Goal: Transaction & Acquisition: Purchase product/service

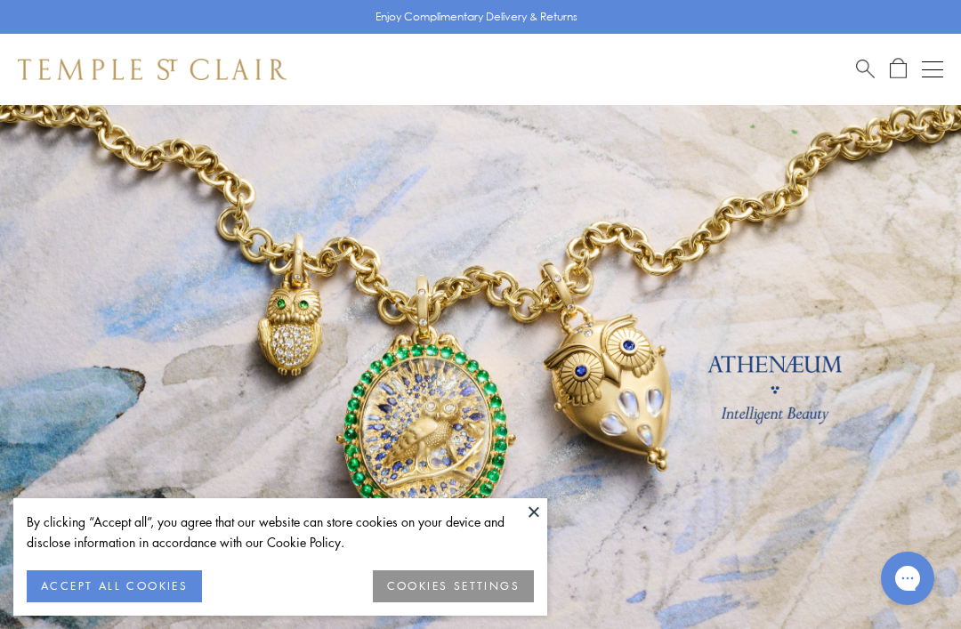
click at [165, 592] on button "ACCEPT ALL COOKIES" at bounding box center [114, 586] width 175 height 32
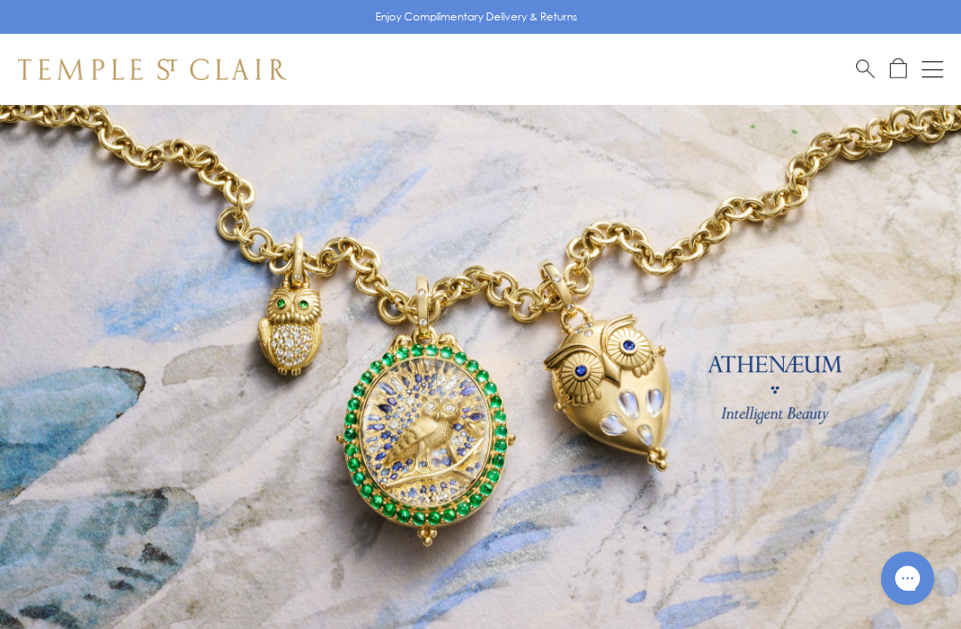
click at [859, 68] on span "Search" at bounding box center [865, 67] width 19 height 19
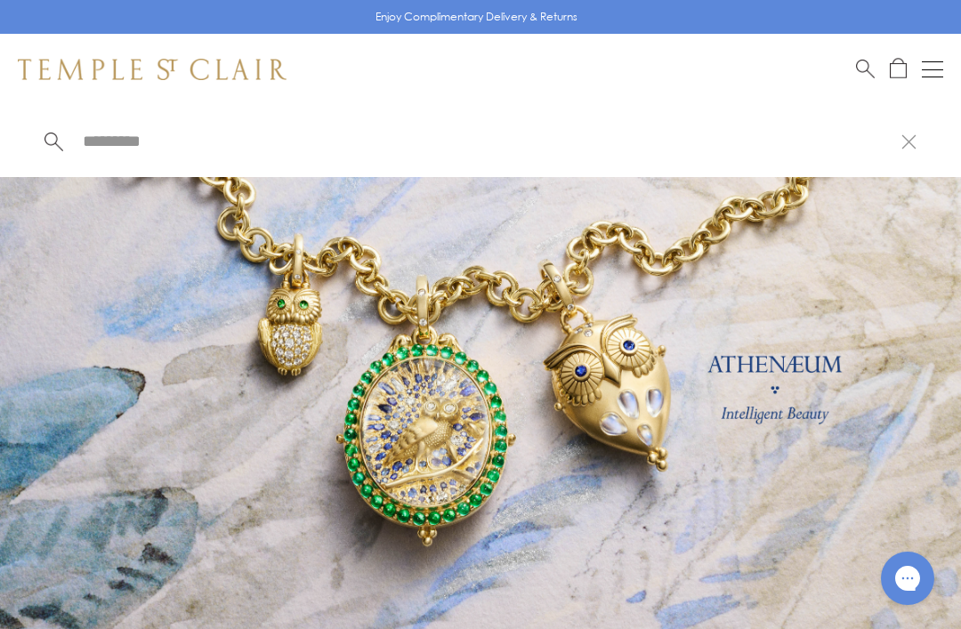
click at [151, 141] on input "search" at bounding box center [491, 141] width 820 height 20
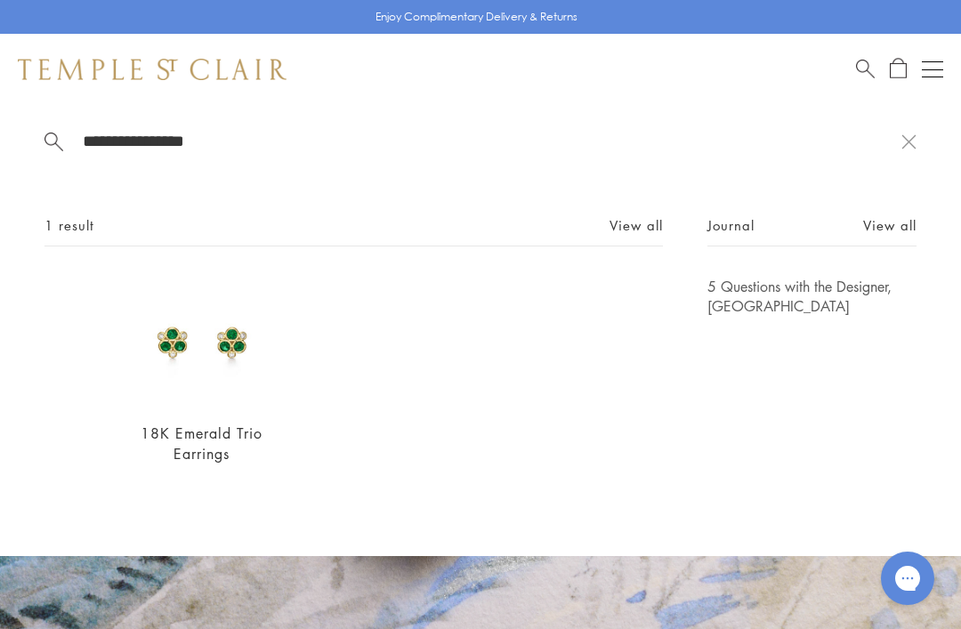
type input "**********"
click at [46, 140] on span at bounding box center [53, 140] width 19 height 18
click at [238, 364] on img at bounding box center [202, 342] width 130 height 130
click at [164, 434] on link "18K Emerald Trio Earrings" at bounding box center [202, 443] width 122 height 40
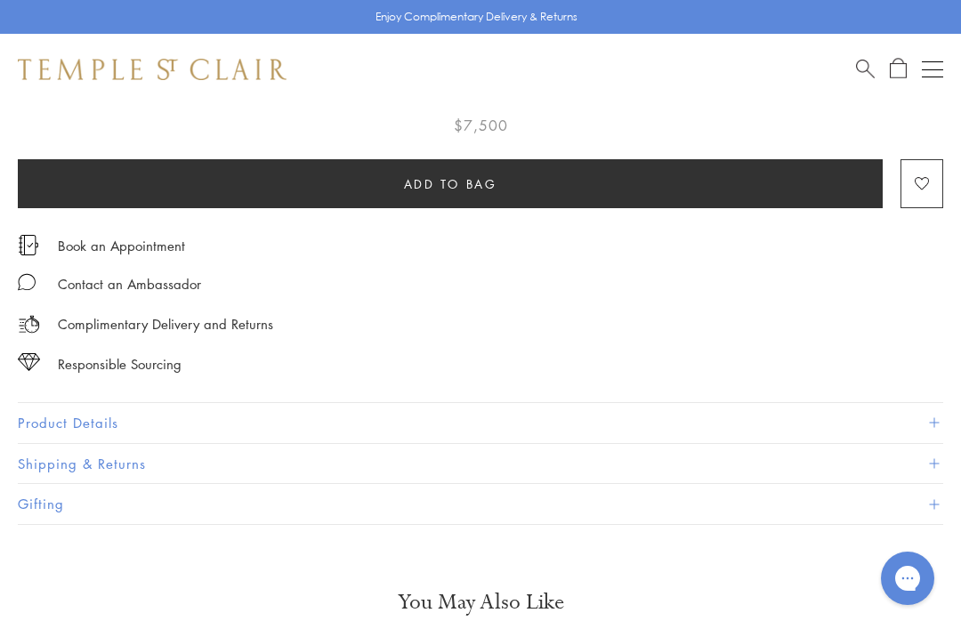
scroll to position [899, 0]
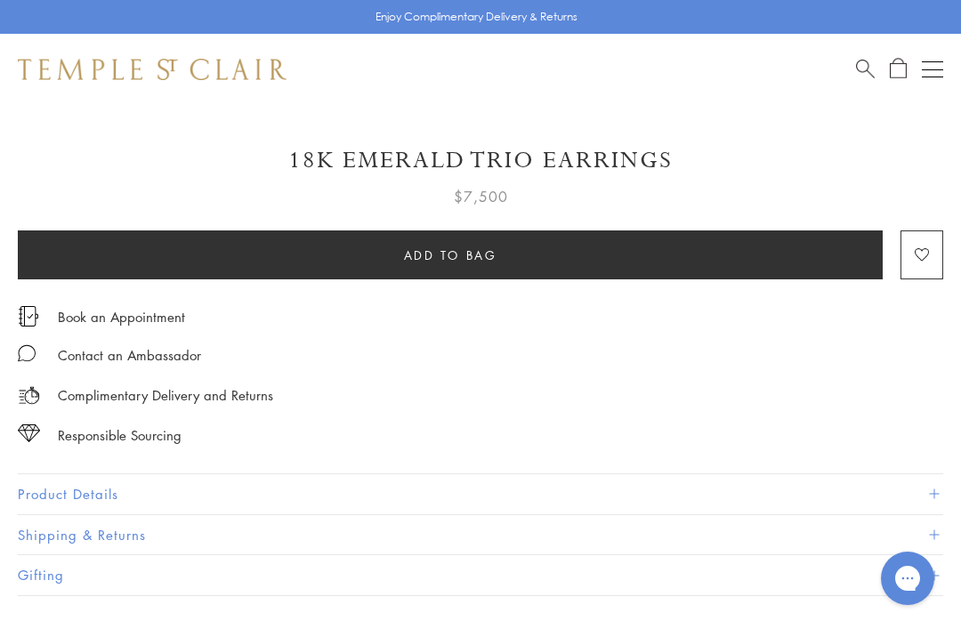
click at [52, 482] on button "Product Details" at bounding box center [480, 494] width 925 height 40
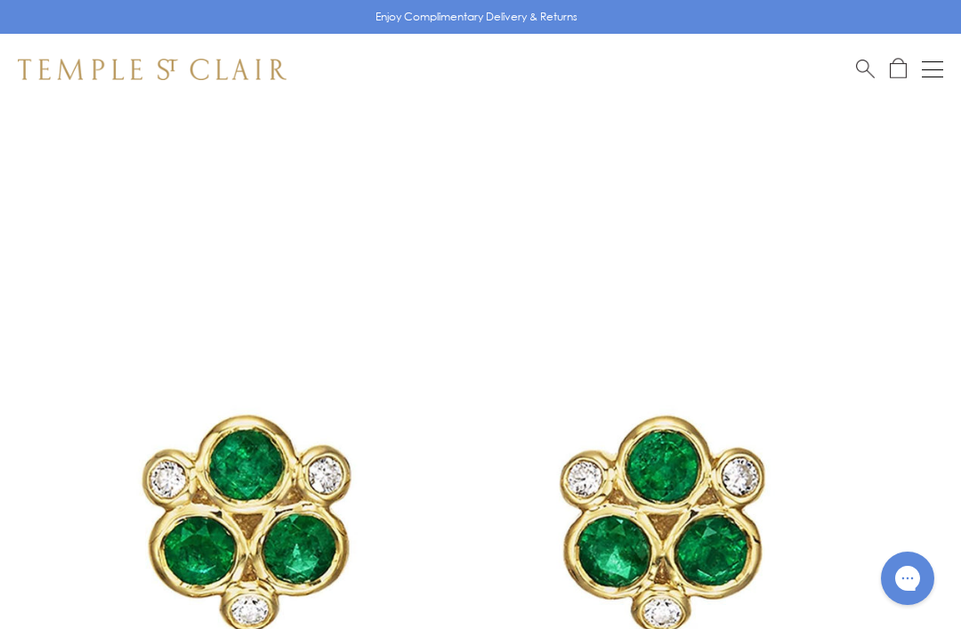
scroll to position [0, 0]
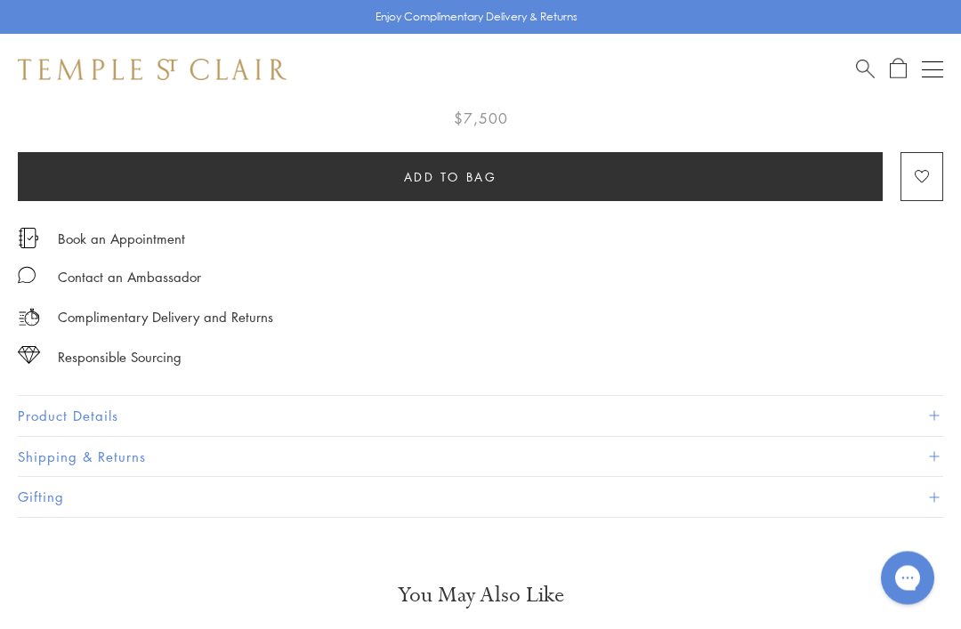
scroll to position [977, 0]
click at [66, 415] on button "Product Details" at bounding box center [480, 416] width 925 height 40
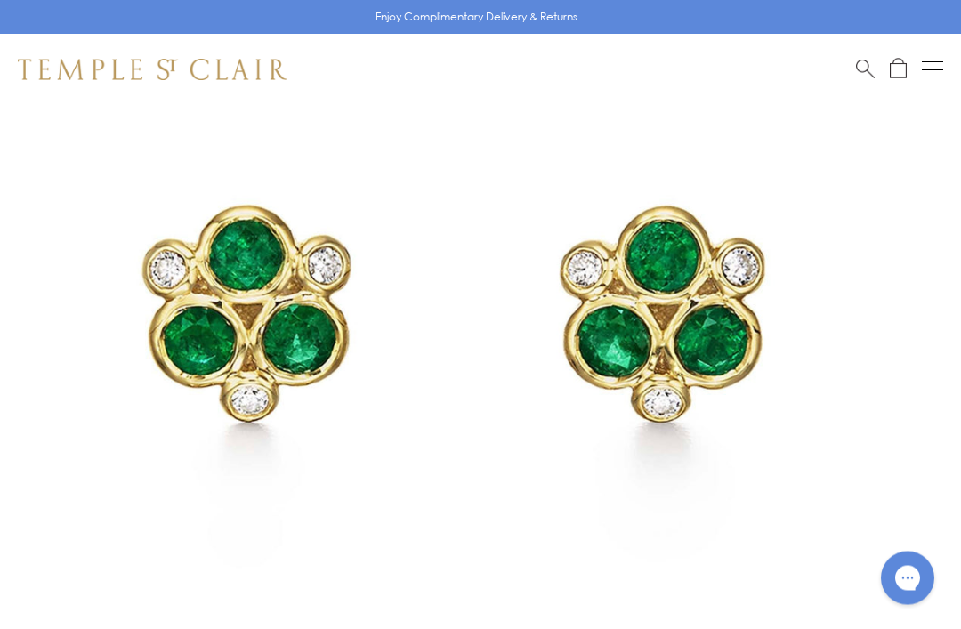
scroll to position [223, 0]
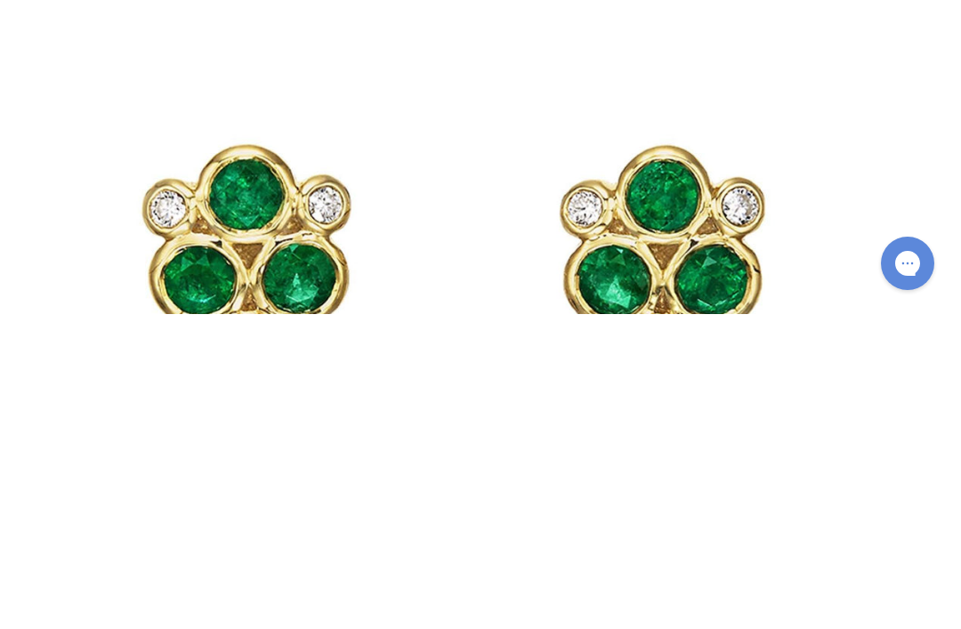
scroll to position [315, 0]
